Goal: Book appointment/travel/reservation

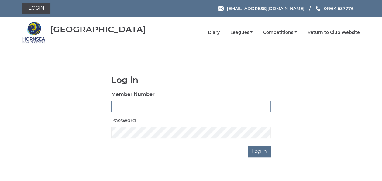
click at [117, 106] on input "Member Number" at bounding box center [191, 106] width 160 height 12
type input "1048"
click at [255, 153] on input "Log in" at bounding box center [259, 151] width 23 height 12
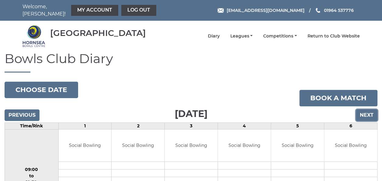
click at [364, 109] on input "Next" at bounding box center [367, 115] width 22 height 12
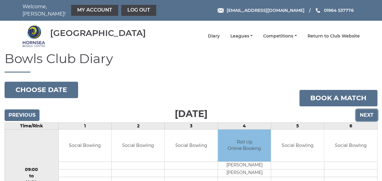
click at [364, 109] on input "Next" at bounding box center [367, 115] width 22 height 12
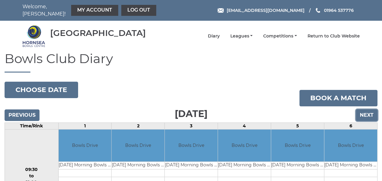
click at [364, 109] on input "Next" at bounding box center [367, 115] width 22 height 12
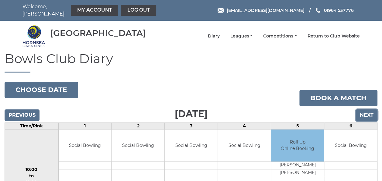
click at [363, 111] on input "Next" at bounding box center [367, 115] width 22 height 12
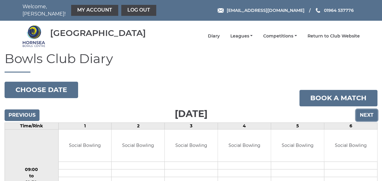
click at [364, 110] on input "Next" at bounding box center [367, 115] width 22 height 12
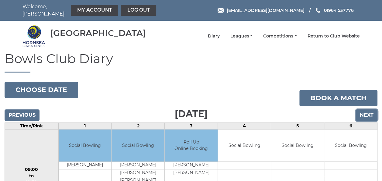
click at [364, 110] on input "Next" at bounding box center [367, 115] width 22 height 12
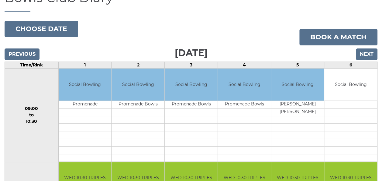
scroll to position [30, 0]
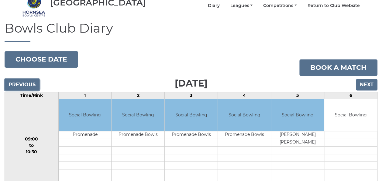
click at [29, 82] on input "Previous" at bounding box center [22, 85] width 35 height 12
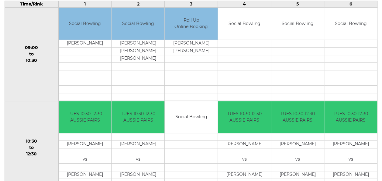
scroll to position [61, 0]
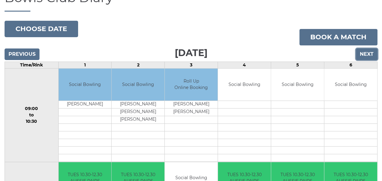
click at [361, 49] on input "Next" at bounding box center [367, 54] width 22 height 12
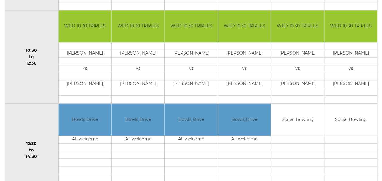
scroll to position [213, 0]
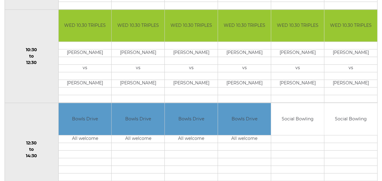
click at [301, 122] on td "Social Bowling" at bounding box center [297, 119] width 53 height 32
click at [296, 136] on td at bounding box center [297, 139] width 53 height 8
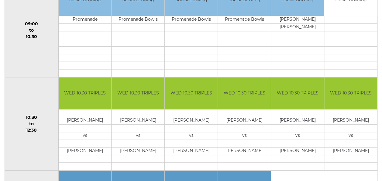
scroll to position [61, 0]
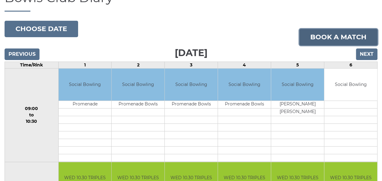
click at [323, 32] on link "Book a match" at bounding box center [338, 37] width 78 height 16
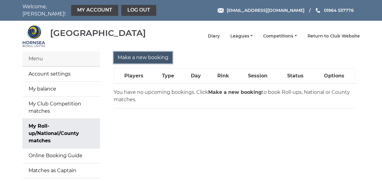
click at [154, 56] on input "Make a new booking" at bounding box center [143, 58] width 59 height 12
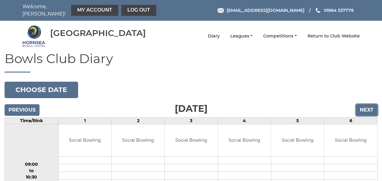
click at [365, 104] on input "Next" at bounding box center [367, 110] width 22 height 12
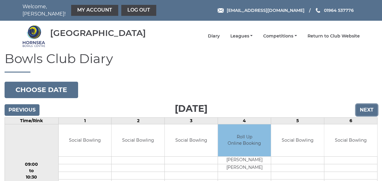
click at [365, 104] on input "Next" at bounding box center [367, 110] width 22 height 12
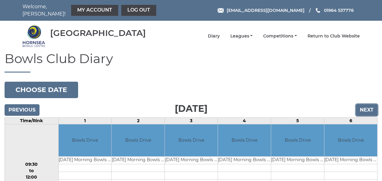
drag, startPoint x: 0, startPoint y: 0, endPoint x: 365, endPoint y: 104, distance: 379.8
click at [365, 104] on input "Next" at bounding box center [367, 110] width 22 height 12
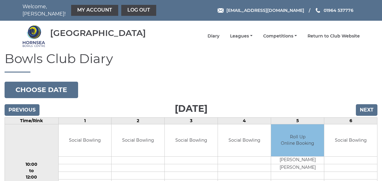
click at [365, 104] on input "Next" at bounding box center [367, 110] width 22 height 12
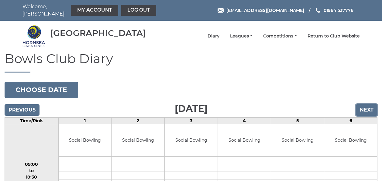
click at [365, 104] on input "Next" at bounding box center [367, 110] width 22 height 12
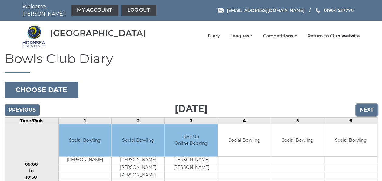
click at [365, 104] on input "Next" at bounding box center [367, 110] width 22 height 12
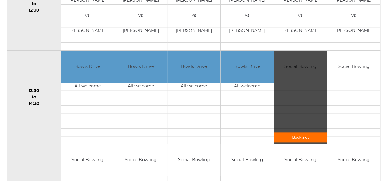
scroll to position [274, 0]
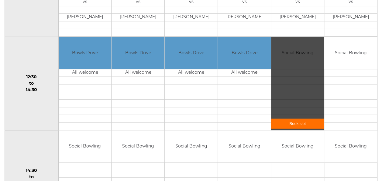
click at [303, 120] on link "Book slot" at bounding box center [297, 123] width 53 height 10
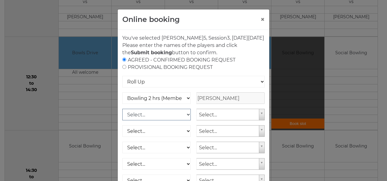
click at [186, 120] on select "Select... Club Competition (Member) Club Competition (Visitor) National (Member…" at bounding box center [156, 114] width 68 height 12
select select "1_48"
click at [122, 115] on select "Select... Club Competition (Member) Club Competition (Visitor) National (Member…" at bounding box center [156, 114] width 68 height 12
click at [184, 104] on select "Club Competition (Member) National (Member) Bowling 1.5 hrs (Member) Junior (Up…" at bounding box center [156, 98] width 68 height 12
select select "1_48"
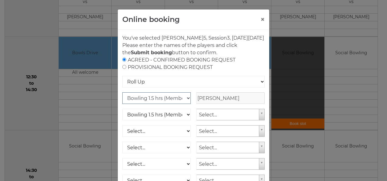
click at [122, 99] on select "Club Competition (Member) National (Member) Bowling 1.5 hrs (Member) Junior (Up…" at bounding box center [156, 98] width 68 height 12
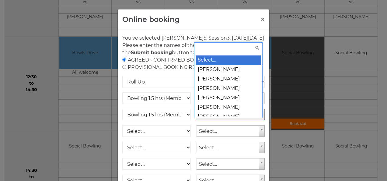
type input "j"
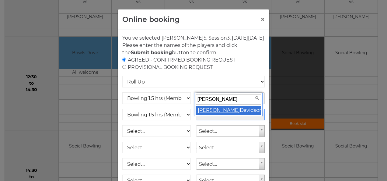
type input "Joe"
select select "942"
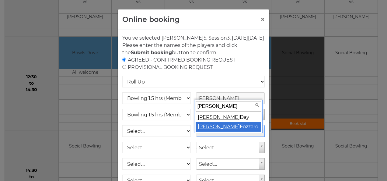
type input "Susan"
select select "927"
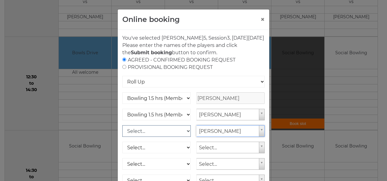
click at [183, 136] on select "Select... Club Competition (Member) Club Competition (Visitor) National (Member…" at bounding box center [156, 131] width 68 height 12
select select "1_48"
click at [122, 132] on select "Select... Club Competition (Member) Club Competition (Visitor) National (Member…" at bounding box center [156, 131] width 68 height 12
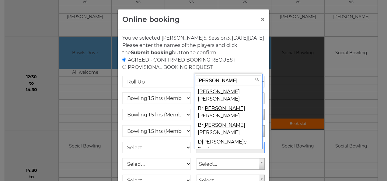
scroll to position [5, 0]
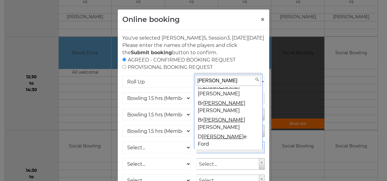
type input "Ian"
select select "926"
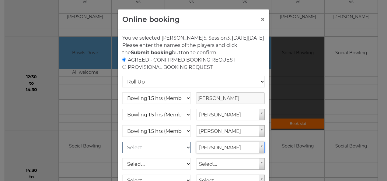
click at [184, 153] on select "Select... Club Competition (Member) Club Competition (Visitor) National (Member…" at bounding box center [156, 147] width 68 height 12
select select "1_48"
click at [122, 148] on select "Select... Club Competition (Member) Club Competition (Visitor) National (Member…" at bounding box center [156, 147] width 68 height 12
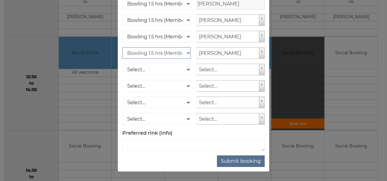
scroll to position [101, 0]
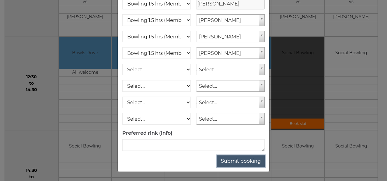
click at [232, 160] on button "Submit booking" at bounding box center [241, 161] width 48 height 12
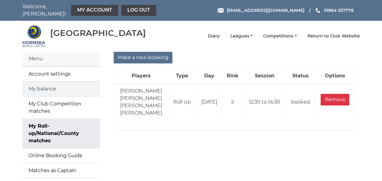
click at [52, 84] on link "My balance" at bounding box center [60, 88] width 77 height 15
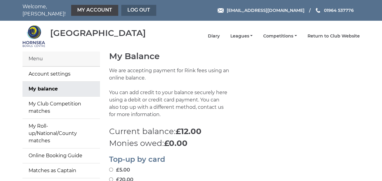
click at [132, 9] on link "Log out" at bounding box center [138, 10] width 35 height 11
